Goal: Information Seeking & Learning: Learn about a topic

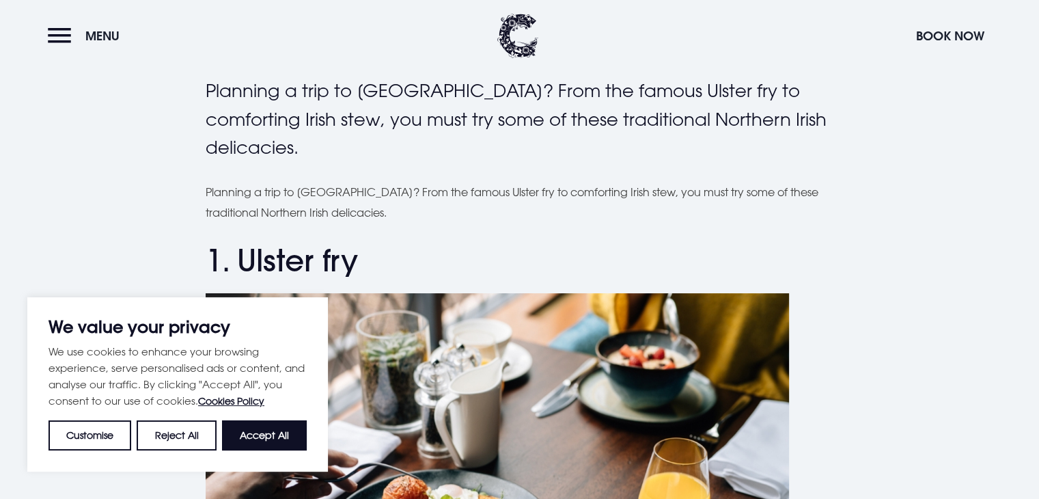
scroll to position [348, 0]
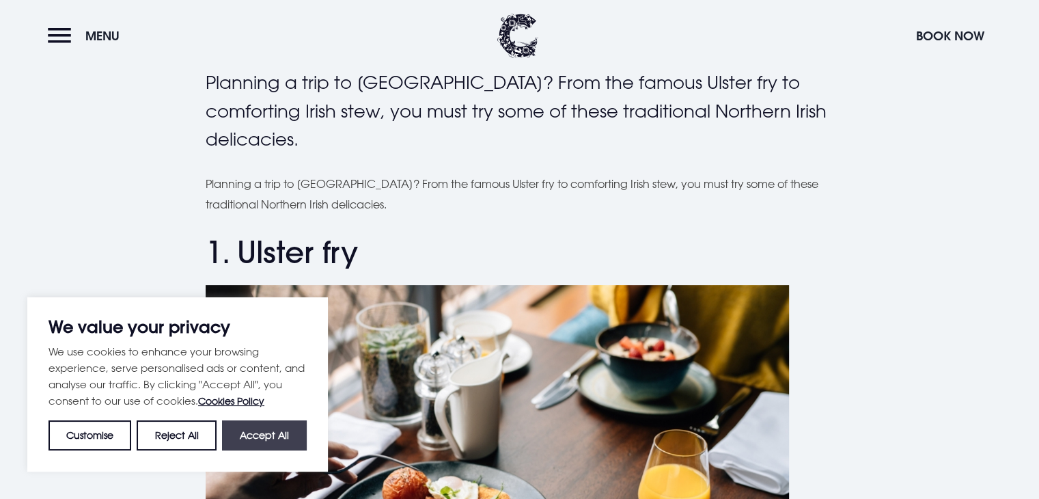
click at [262, 436] on button "Accept All" at bounding box center [264, 435] width 85 height 30
checkbox input "true"
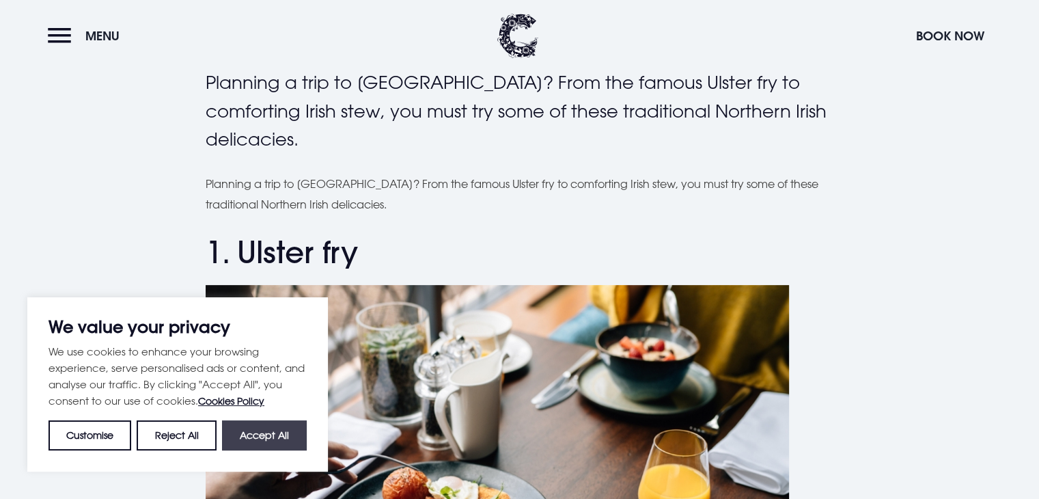
checkbox input "true"
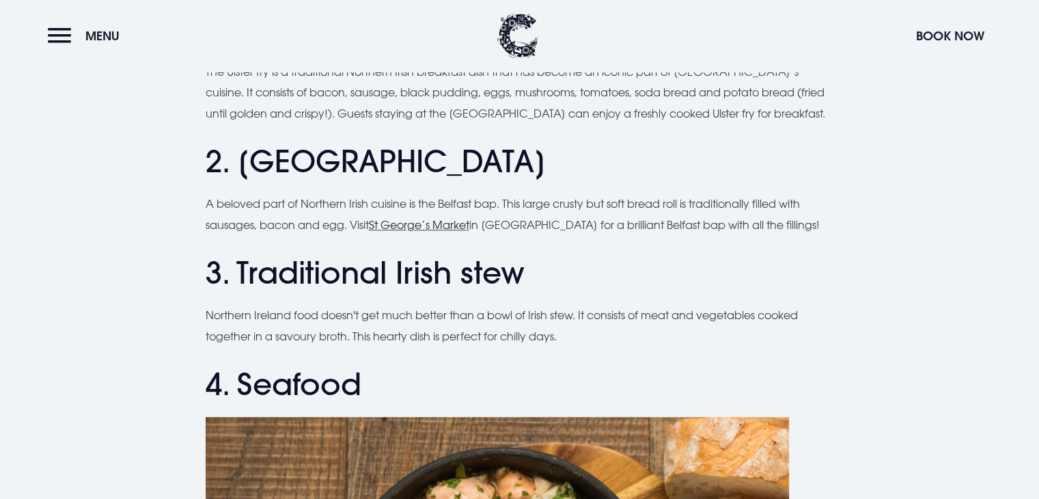
scroll to position [994, 0]
click at [439, 227] on link "St George’s Market" at bounding box center [419, 224] width 100 height 14
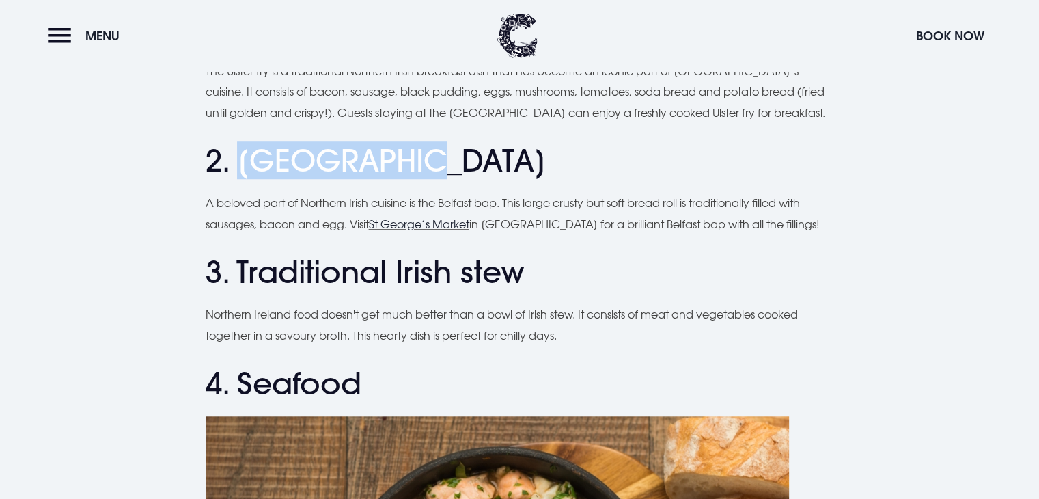
drag, startPoint x: 244, startPoint y: 151, endPoint x: 419, endPoint y: 146, distance: 175.7
click at [419, 146] on h2 "2. [GEOGRAPHIC_DATA]" at bounding box center [520, 161] width 628 height 36
copy h2 "Belfast bap"
